Goal: Browse casually

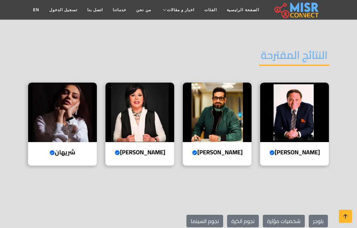
scroll to position [739, 0]
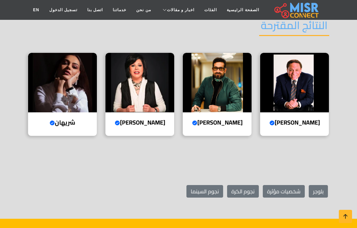
click at [306, 98] on img at bounding box center [294, 82] width 69 height 59
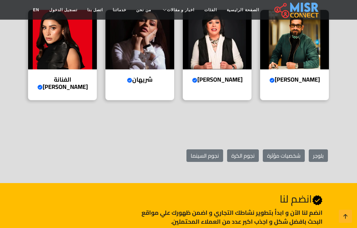
scroll to position [956, 0]
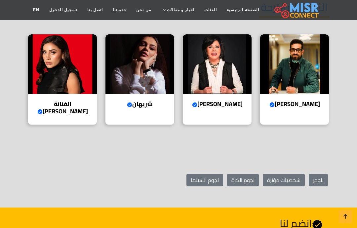
click at [311, 50] on img at bounding box center [294, 63] width 69 height 59
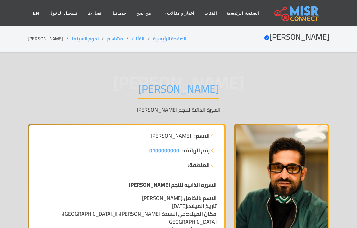
click at [252, 11] on link "الصفحة الرئيسية" at bounding box center [243, 13] width 42 height 13
